Goal: Check status: Check status

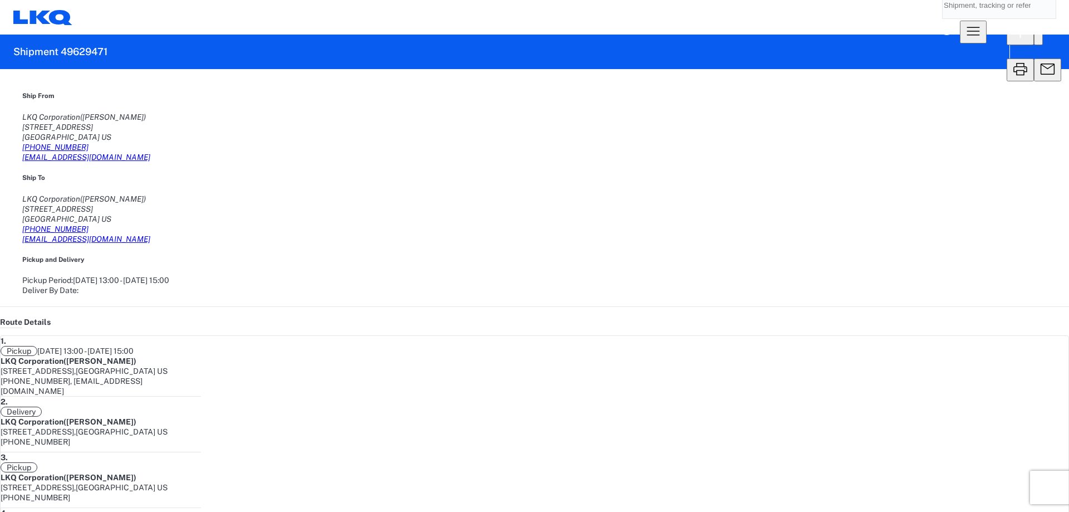
click at [943, 18] on input "search" at bounding box center [991, 5] width 96 height 27
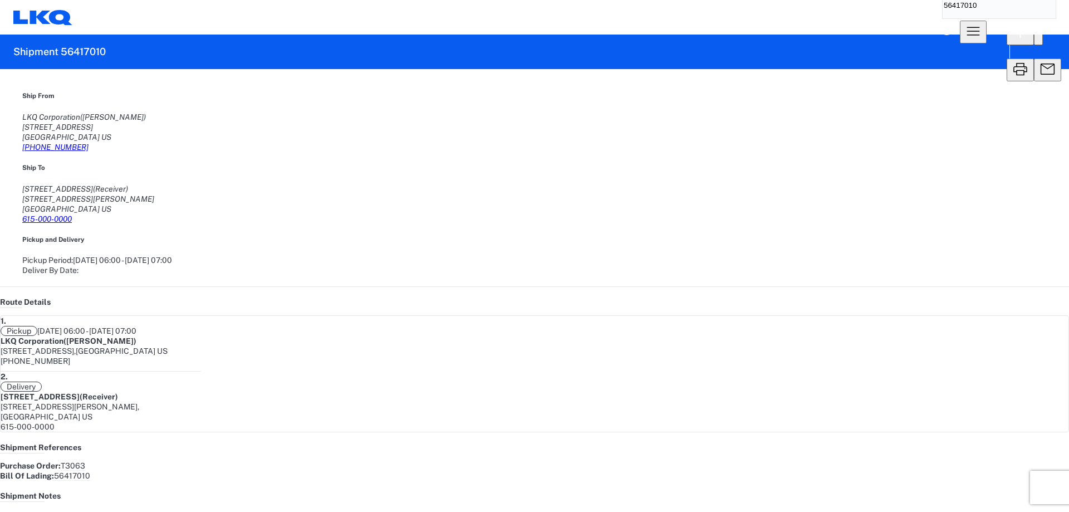
click at [1011, 60] on icon "button" at bounding box center [1020, 69] width 18 height 18
drag, startPoint x: 739, startPoint y: 18, endPoint x: 654, endPoint y: 22, distance: 85.8
click at [933, 22] on div "56417010 Home Shipment request Shipment tracking" at bounding box center [999, 17] width 132 height 52
click at [1013, 63] on icon "button" at bounding box center [1020, 69] width 14 height 12
drag, startPoint x: 773, startPoint y: 12, endPoint x: 683, endPoint y: 16, distance: 90.3
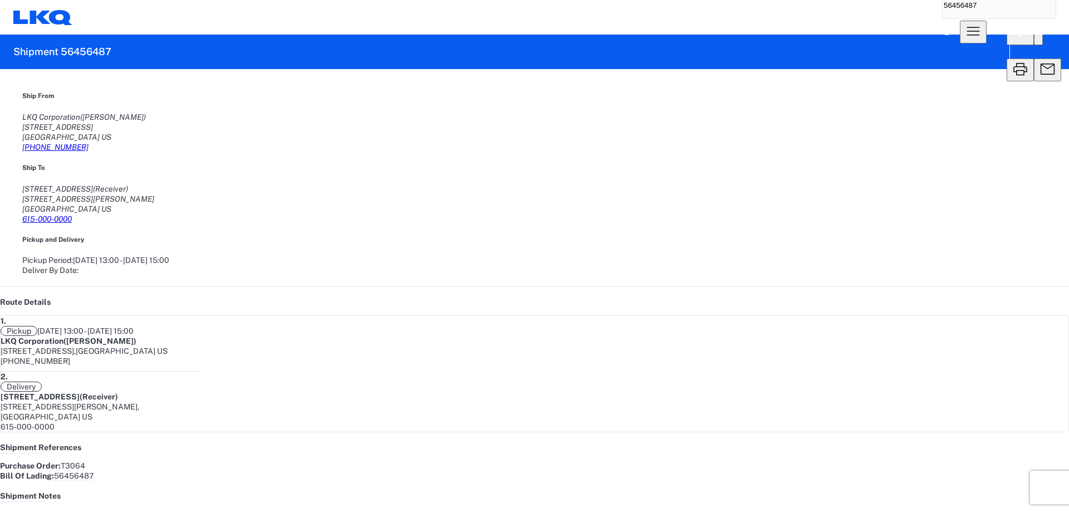
click at [943, 16] on input "56456487" at bounding box center [991, 5] width 96 height 27
type input "56417010"
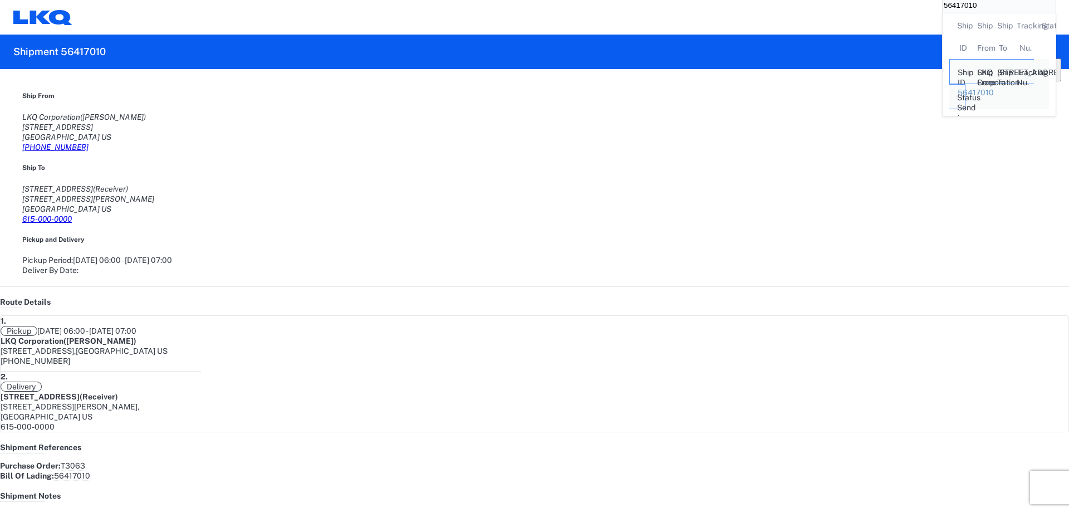
click at [609, 113] on agx-shipment-main-routing-info "Ship From LKQ Corporation ([PERSON_NAME]) [STREET_ADDRESS] [PHONE_NUMBER] Ship …" at bounding box center [534, 183] width 1024 height 184
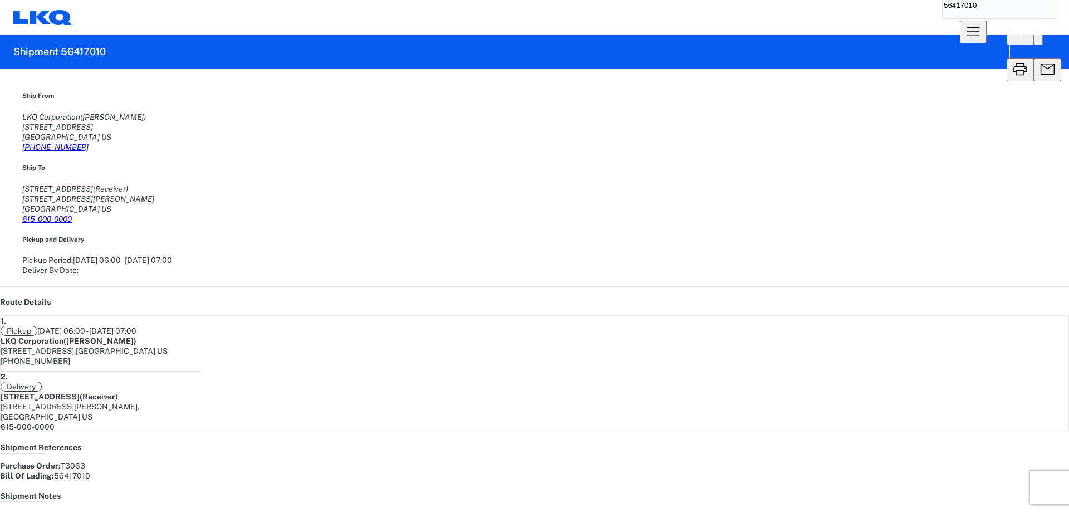
click at [1011, 60] on icon "button" at bounding box center [1020, 69] width 18 height 18
